Goal: Task Accomplishment & Management: Complete application form

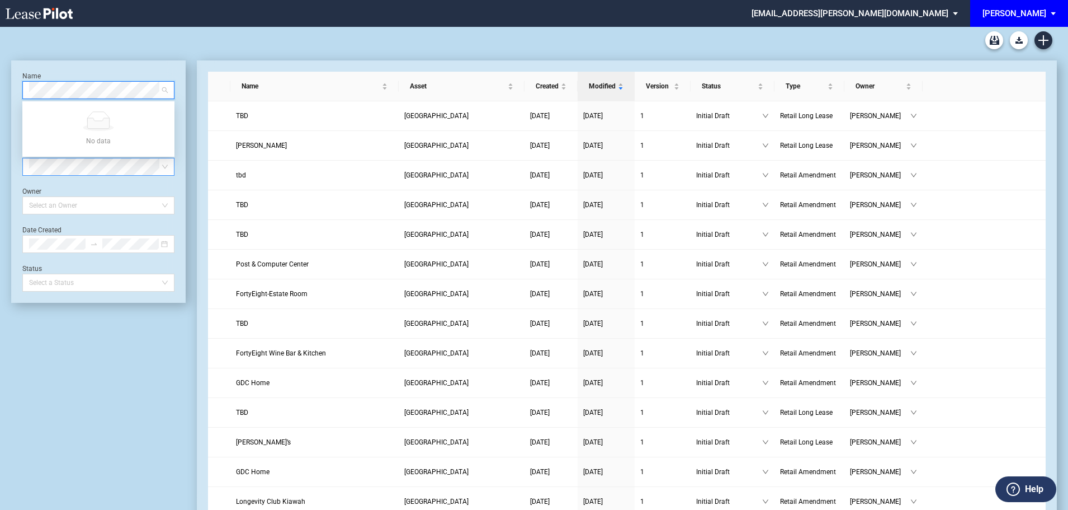
drag, startPoint x: 178, startPoint y: 182, endPoint x: 171, endPoint y: 175, distance: 10.7
click at [178, 182] on div "Name Select name Asset Freshfields Village Type Select Type Owner Select an Own…" at bounding box center [98, 181] width 175 height 242
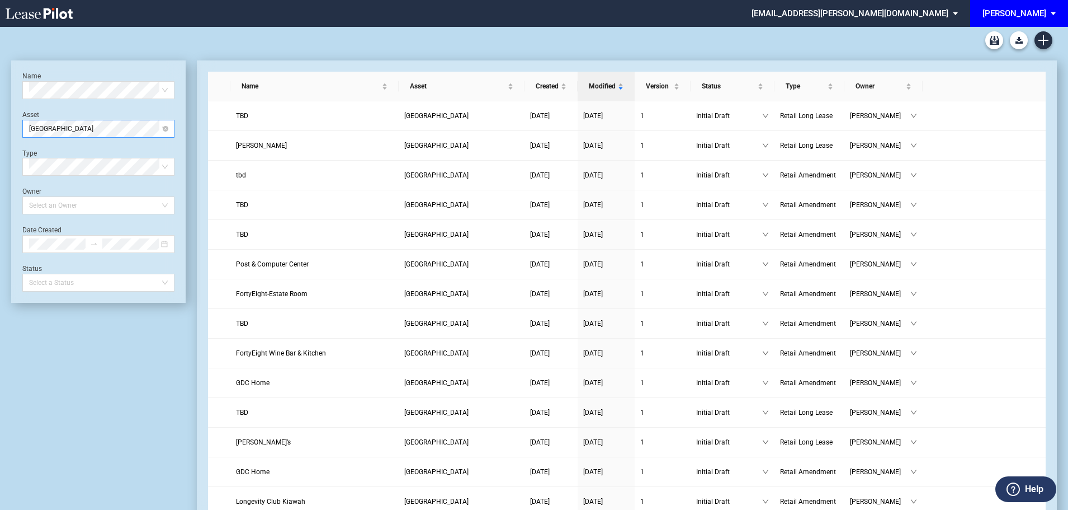
click at [113, 135] on span "Freshfields Village" at bounding box center [98, 128] width 139 height 17
click at [58, 149] on div "[PERSON_NAME][GEOGRAPHIC_DATA]" at bounding box center [98, 150] width 134 height 11
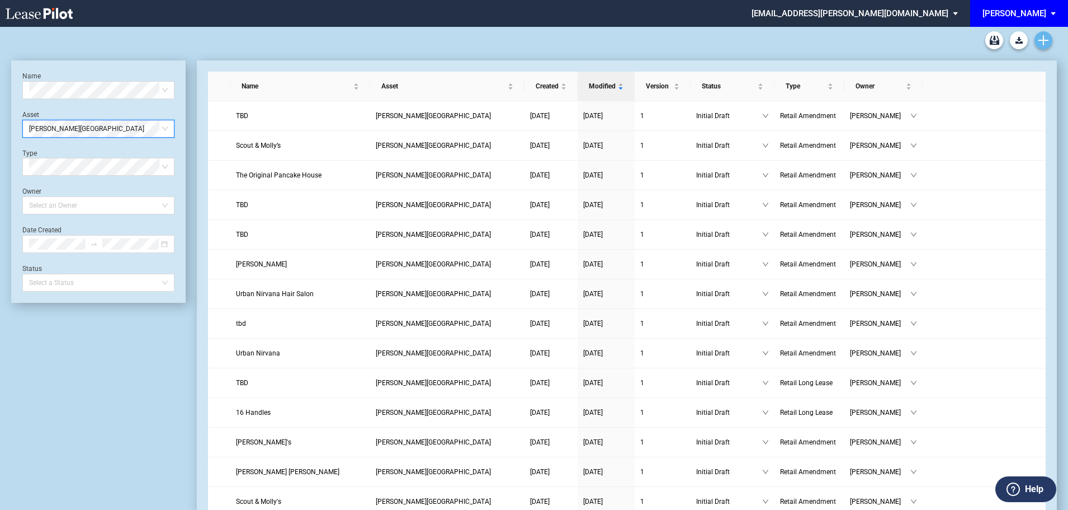
click at [1040, 39] on icon "Create new document" at bounding box center [1044, 40] width 10 height 10
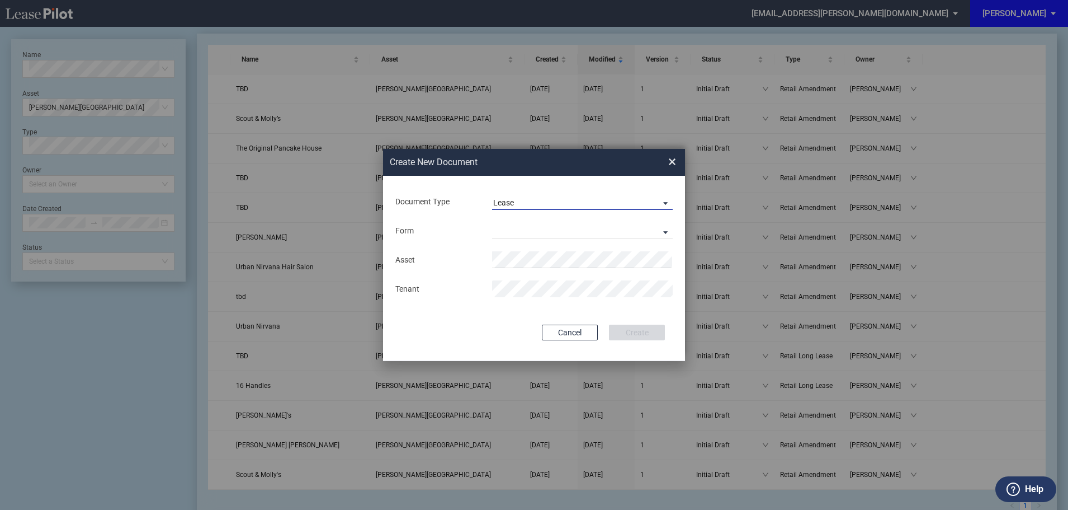
click at [571, 197] on span "Lease" at bounding box center [573, 202] width 161 height 11
click at [524, 228] on div "Amendment" at bounding box center [517, 229] width 48 height 12
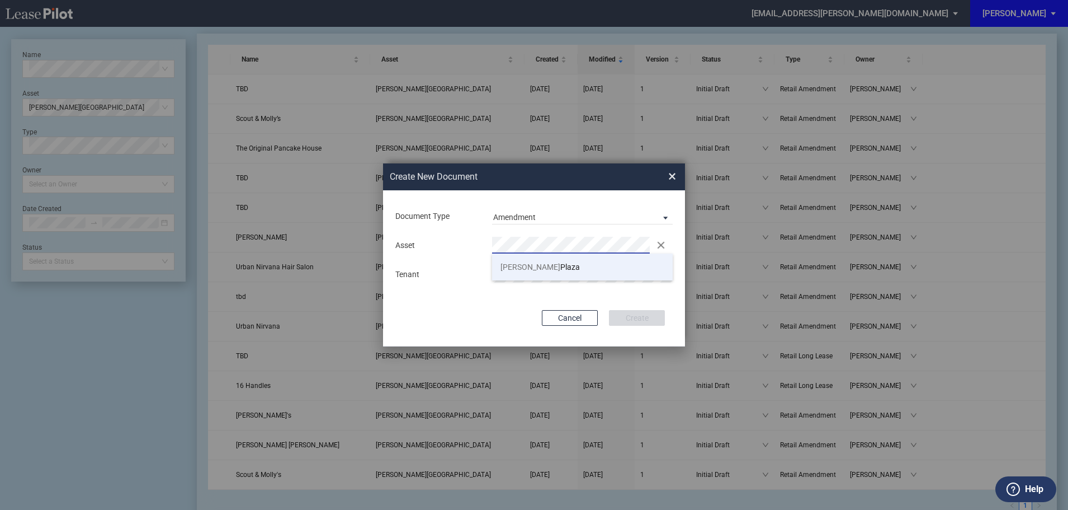
click at [511, 266] on span "Trenholm" at bounding box center [531, 266] width 60 height 9
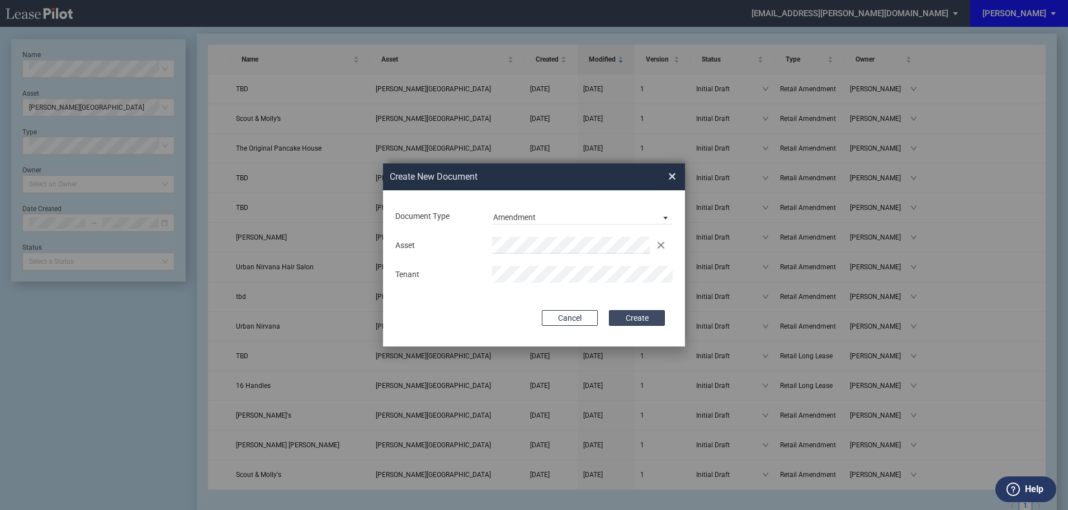
click at [639, 314] on button "Create" at bounding box center [637, 318] width 56 height 16
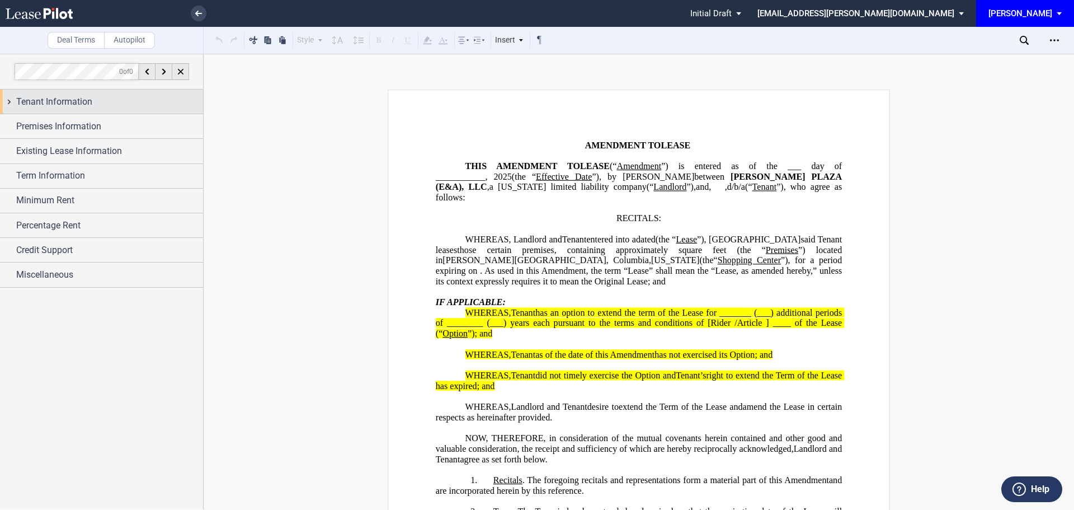
click at [72, 101] on span "Tenant Information" at bounding box center [54, 101] width 76 height 13
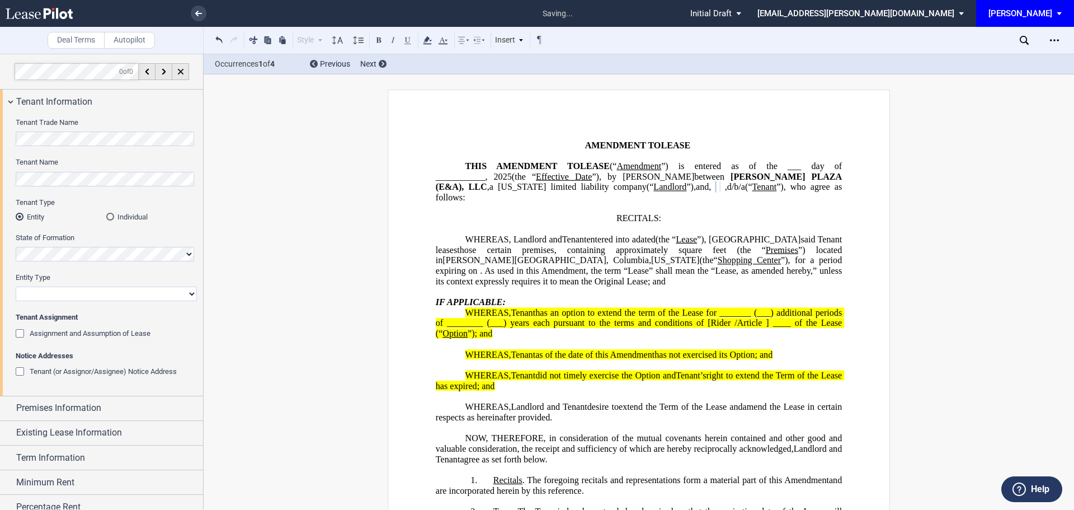
select select "limited liability company"
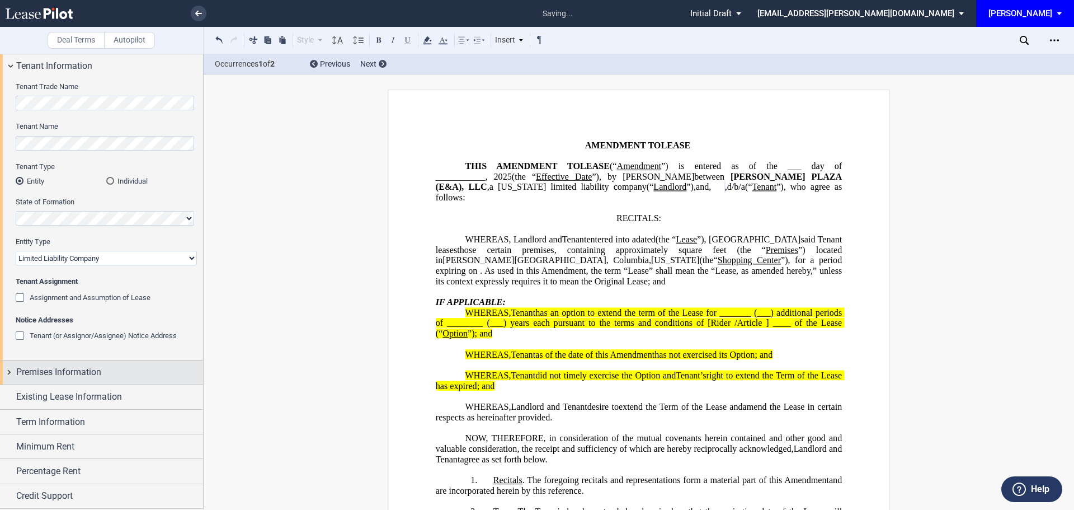
scroll to position [60, 0]
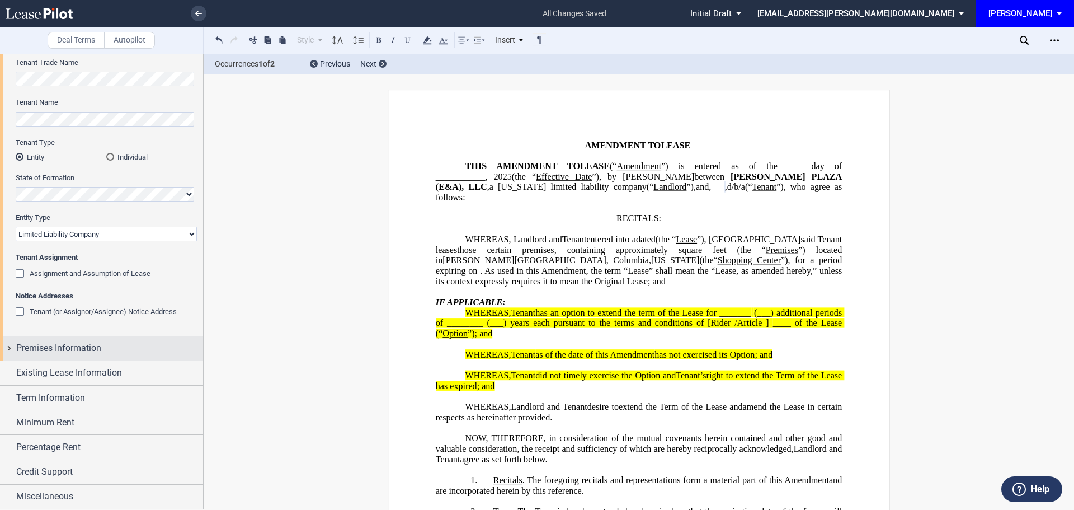
click at [61, 347] on span "Premises Information" at bounding box center [58, 347] width 85 height 13
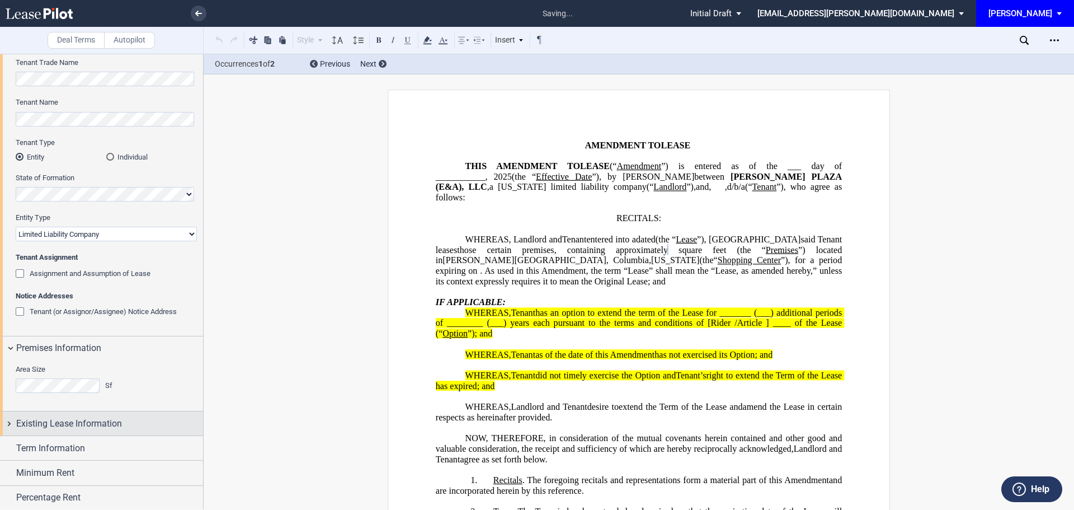
click at [82, 420] on span "Existing Lease Information" at bounding box center [69, 423] width 106 height 13
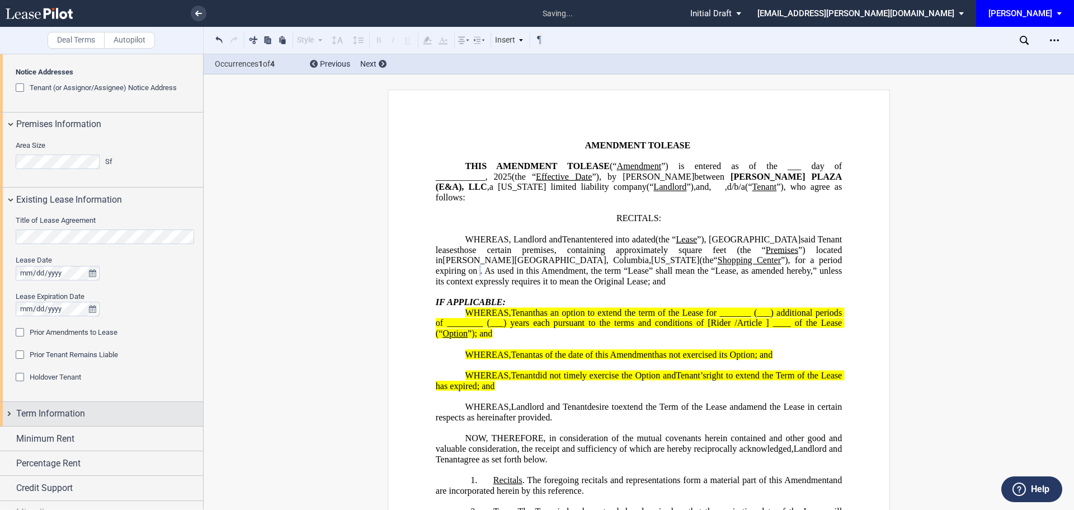
scroll to position [300, 0]
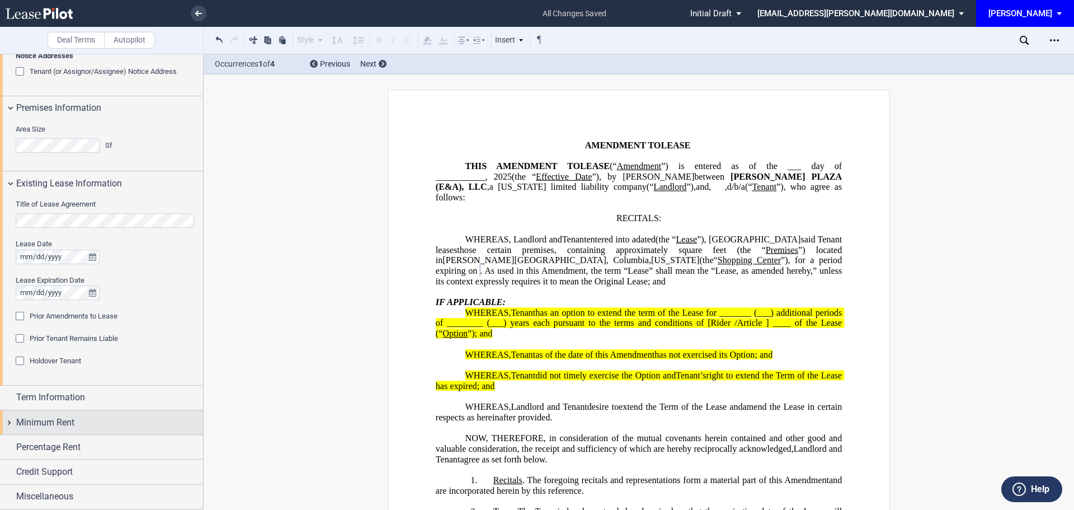
click at [45, 419] on span "Minimum Rent" at bounding box center [45, 422] width 58 height 13
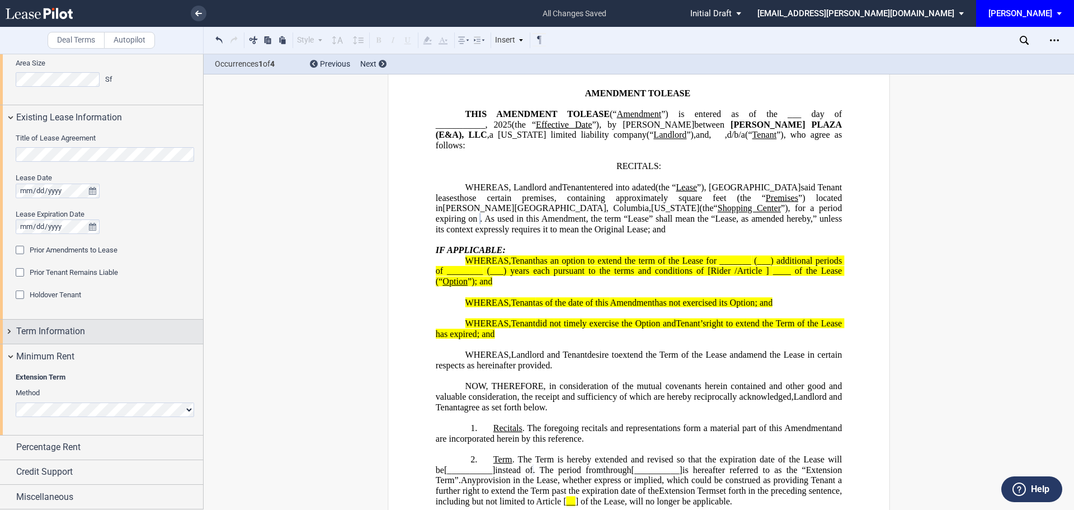
scroll to position [56, 0]
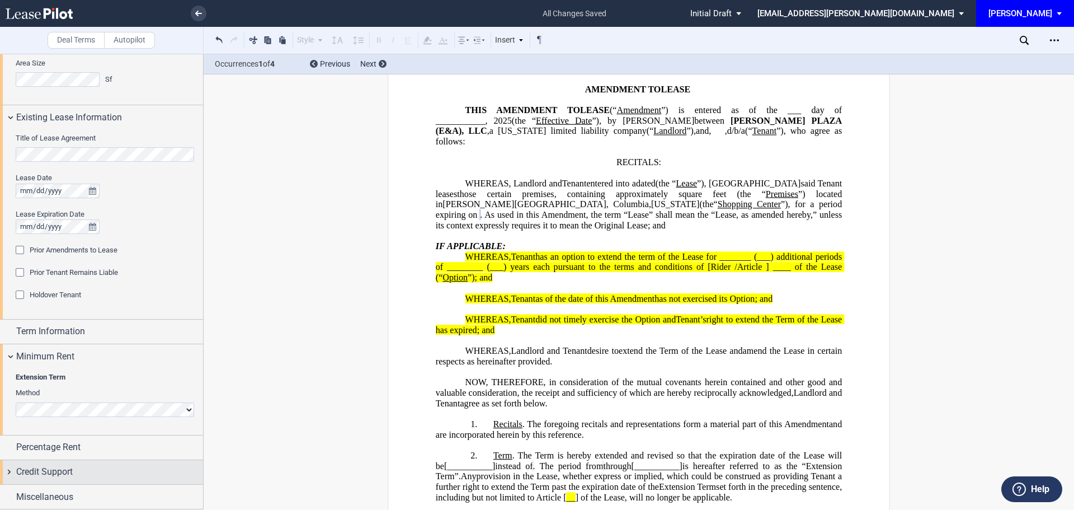
click at [57, 470] on span "Credit Support" at bounding box center [44, 471] width 57 height 13
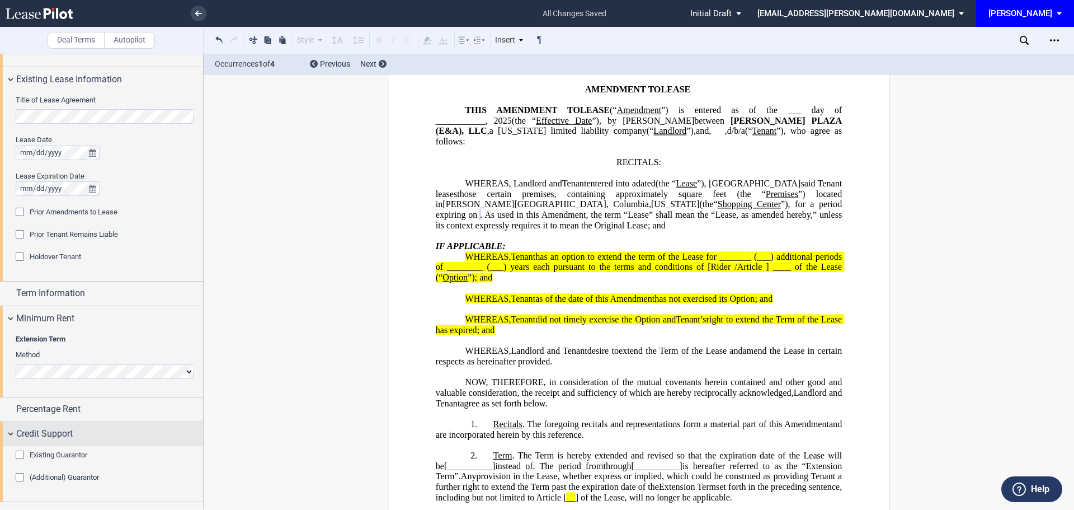
scroll to position [421, 0]
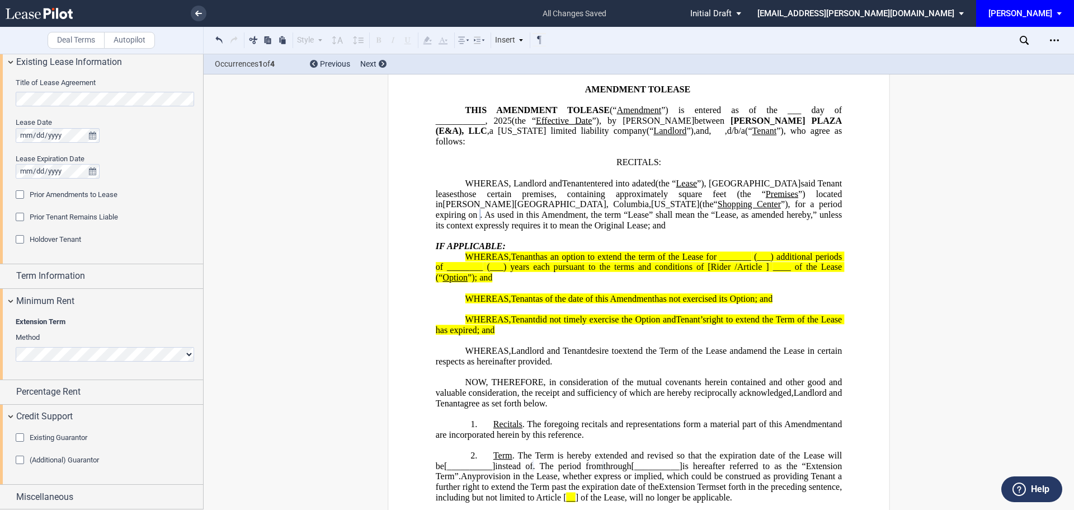
drag, startPoint x: 19, startPoint y: 437, endPoint x: 17, endPoint y: 454, distance: 17.5
click at [19, 437] on div "Existing Guarantor" at bounding box center [21, 438] width 11 height 11
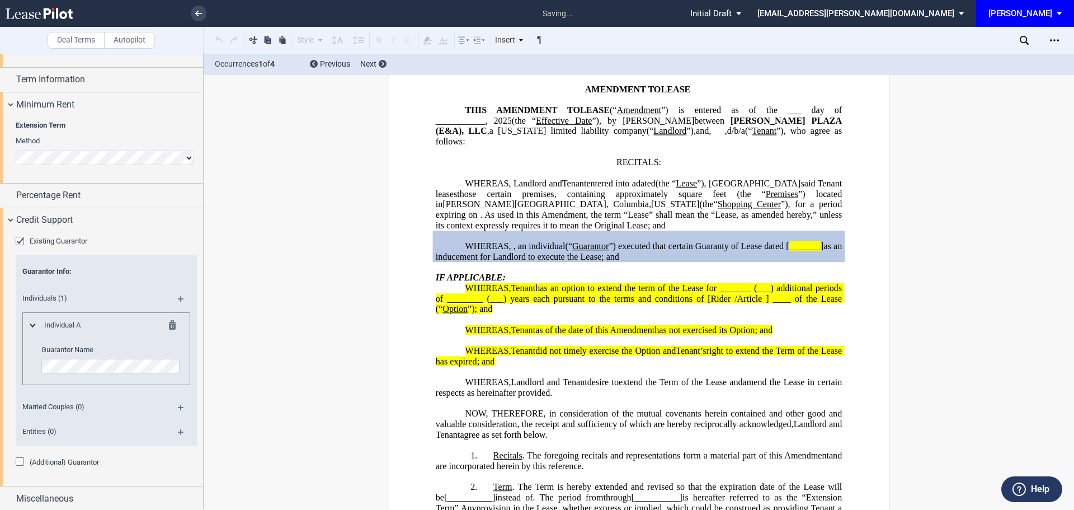
scroll to position [620, 0]
click at [37, 430] on span "Entities (0)" at bounding box center [91, 429] width 151 height 10
click at [180, 426] on div "Entities (0)" at bounding box center [106, 430] width 181 height 25
click at [178, 430] on md-icon at bounding box center [185, 433] width 15 height 13
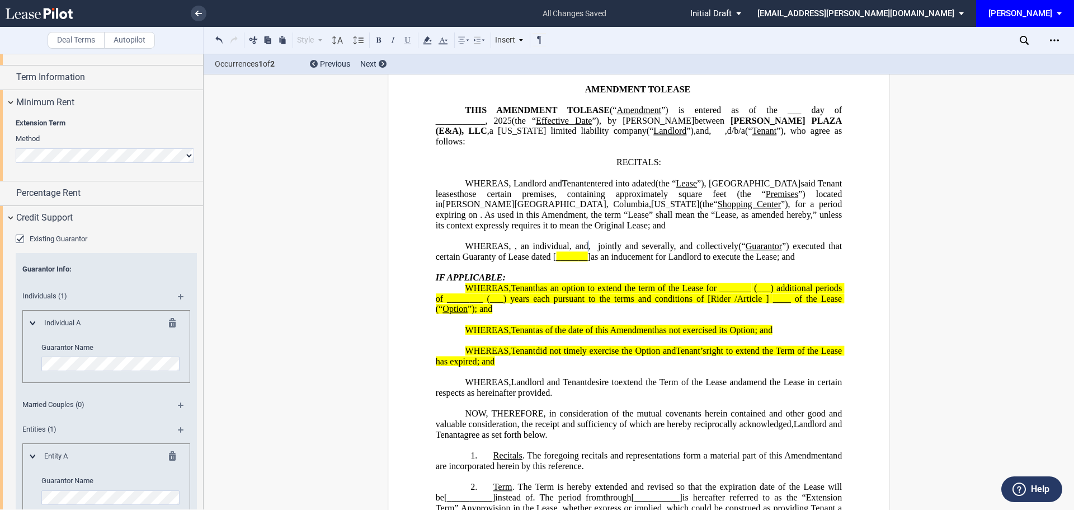
click at [169, 323] on md-icon at bounding box center [175, 324] width 13 height 13
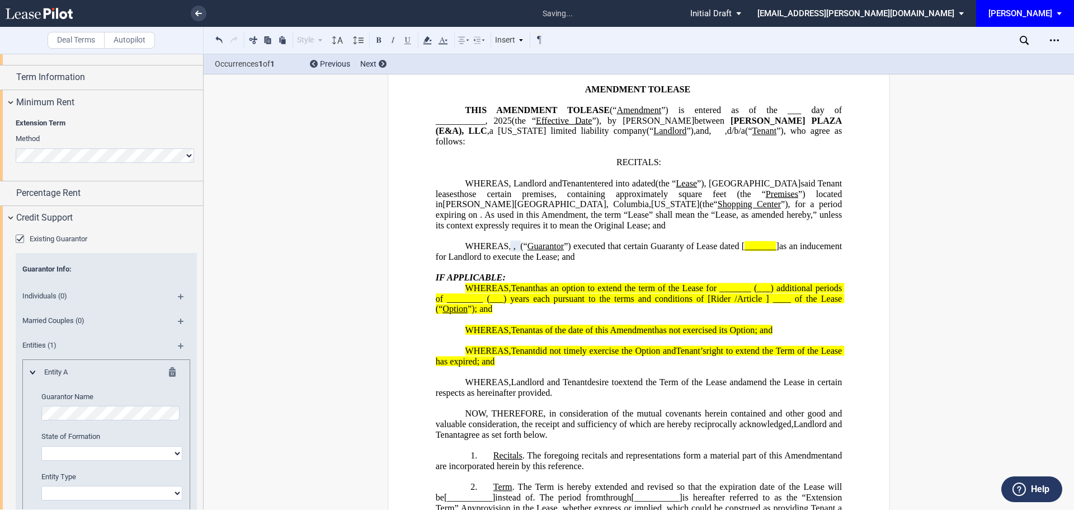
scroll to position [699, 0]
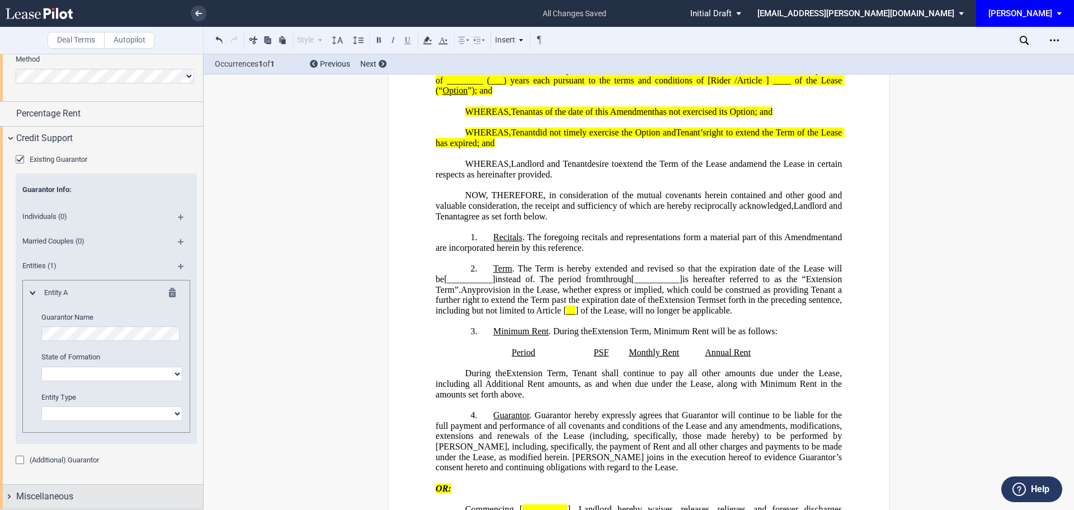
scroll to position [280, 0]
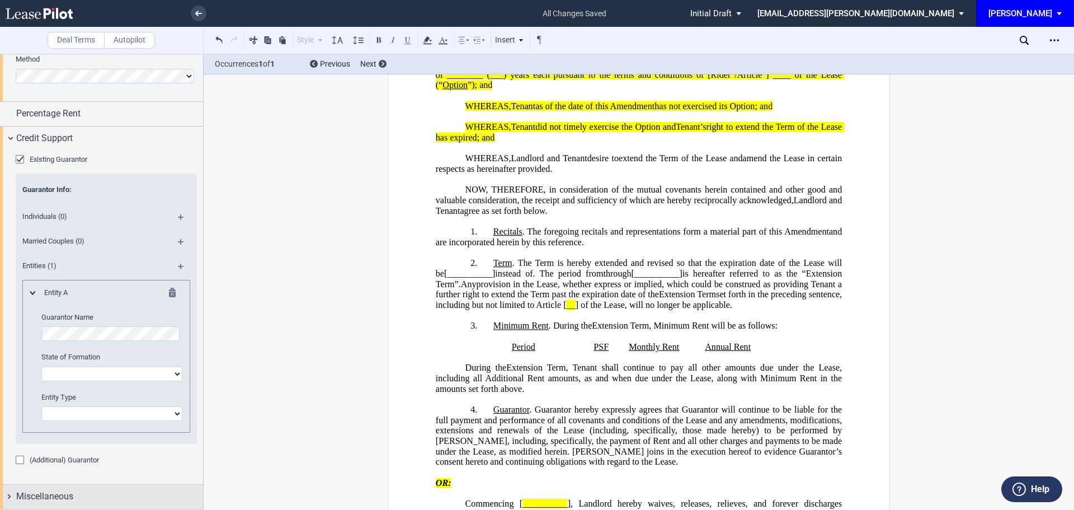
click at [49, 497] on span "Miscellaneous" at bounding box center [44, 495] width 57 height 13
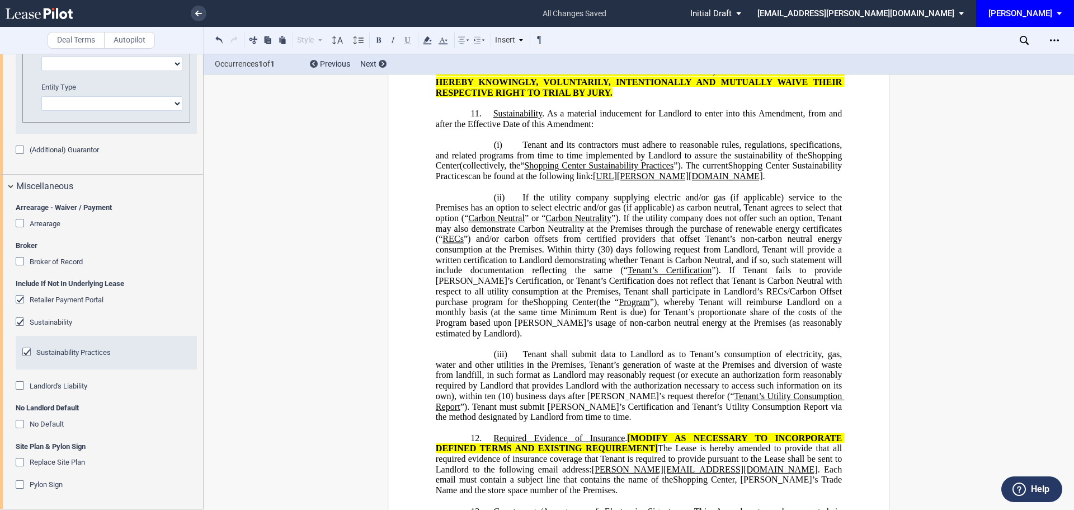
scroll to position [1119, 0]
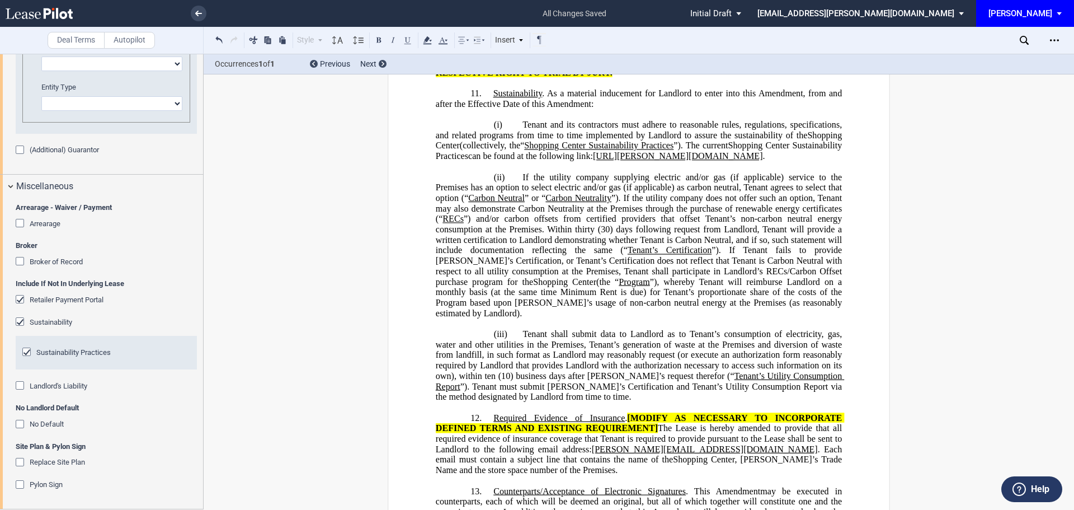
drag, startPoint x: 28, startPoint y: 352, endPoint x: 15, endPoint y: 332, distance: 24.2
click at [28, 352] on div "Sustainability Practices" at bounding box center [27, 352] width 11 height 11
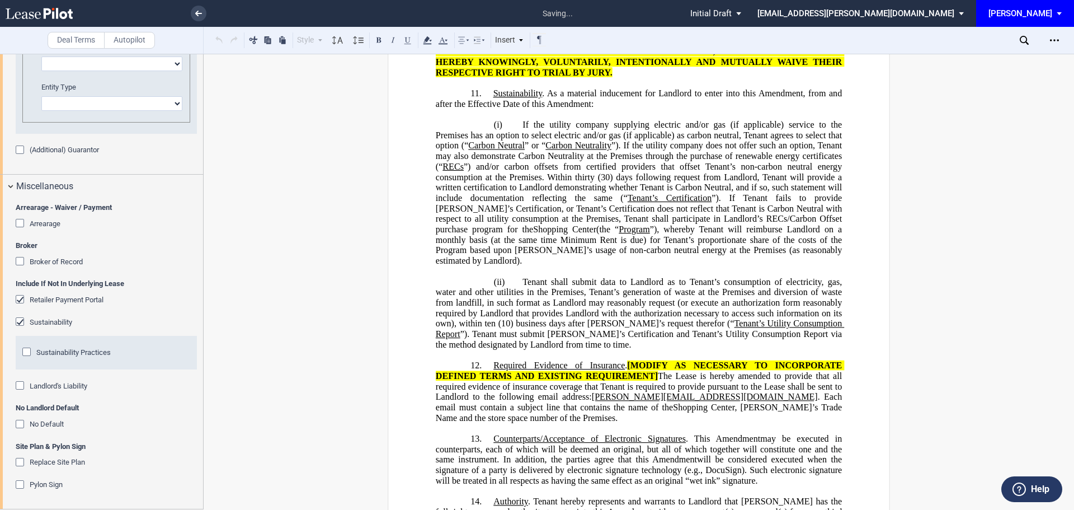
click at [19, 321] on div "Sustainability" at bounding box center [21, 322] width 11 height 11
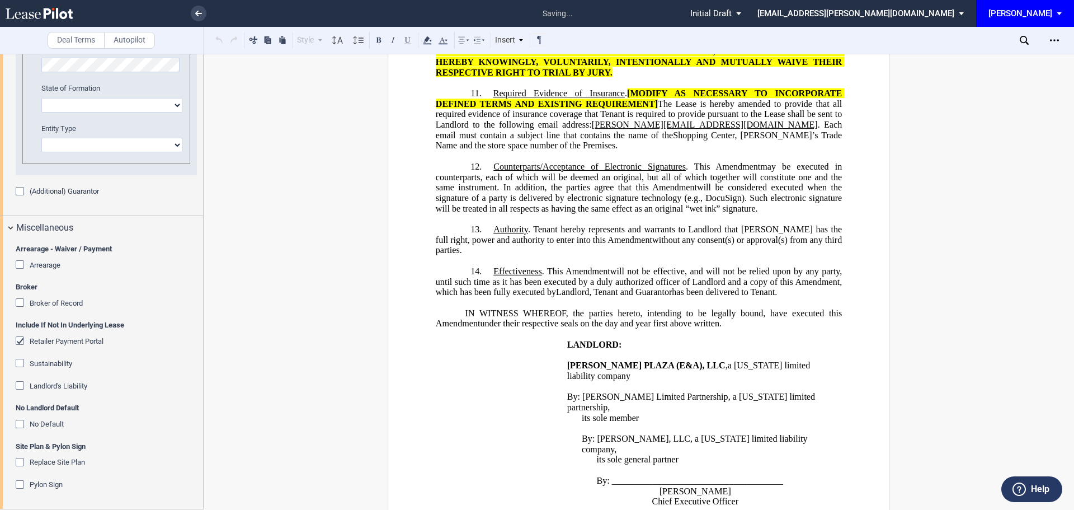
click at [21, 340] on div "Retailer Payment Portal" at bounding box center [21, 341] width 11 height 11
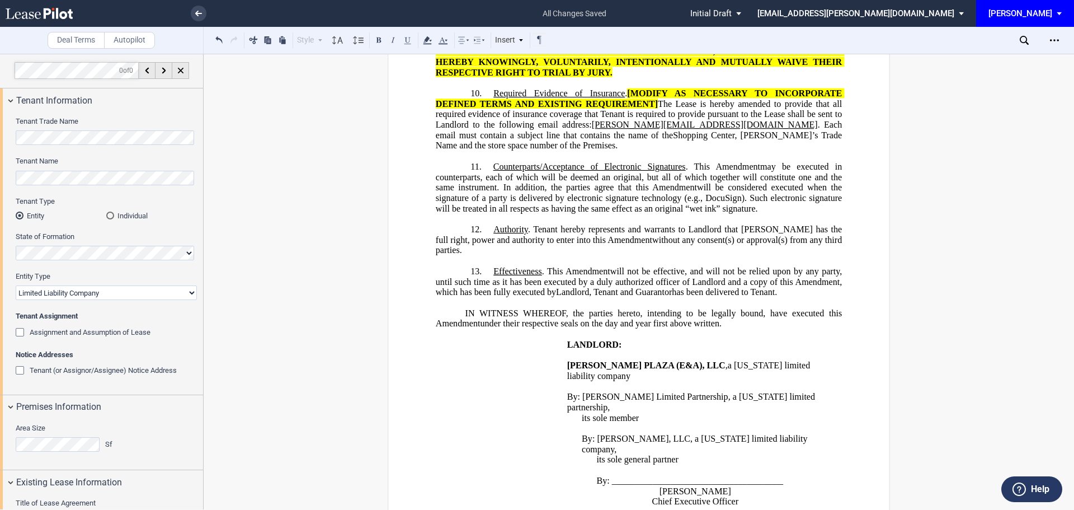
scroll to position [0, 0]
click at [1056, 38] on icon "Open Lease options menu" at bounding box center [1054, 40] width 9 height 9
click at [948, 58] on div "Download" at bounding box center [989, 60] width 136 height 10
